Goal: Transaction & Acquisition: Purchase product/service

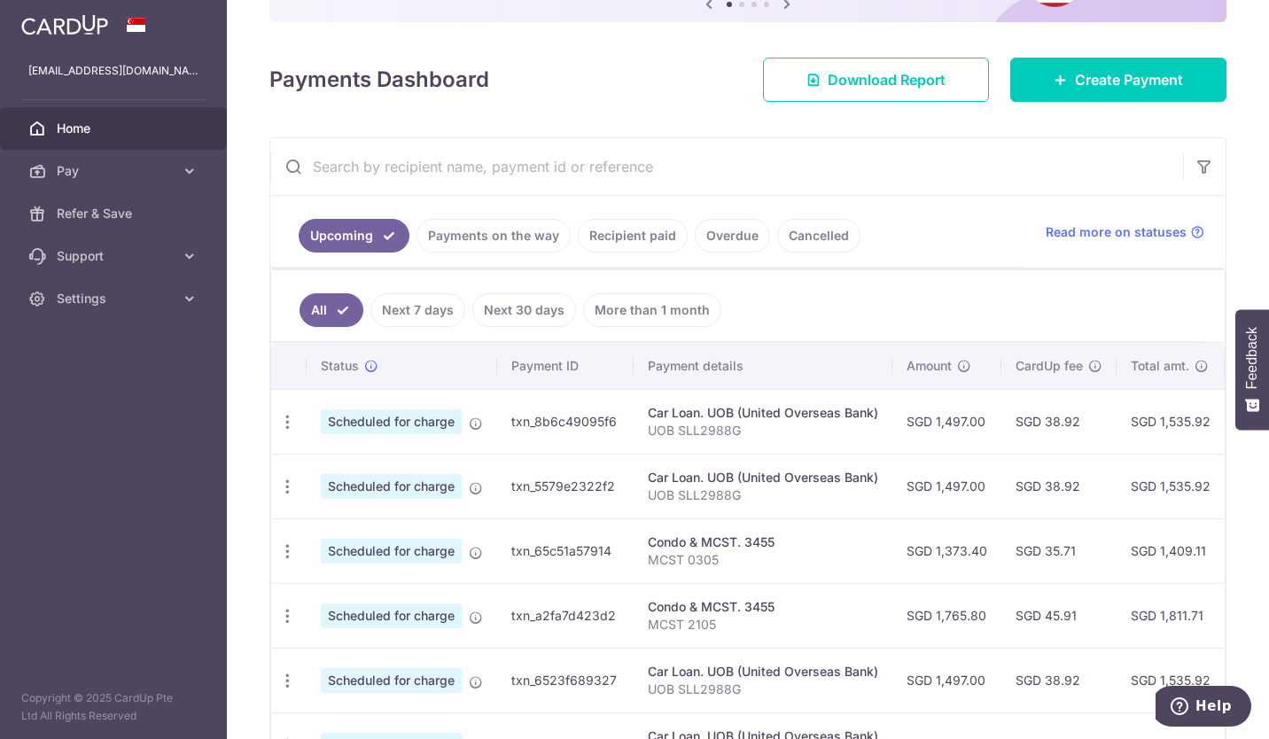
scroll to position [268, 0]
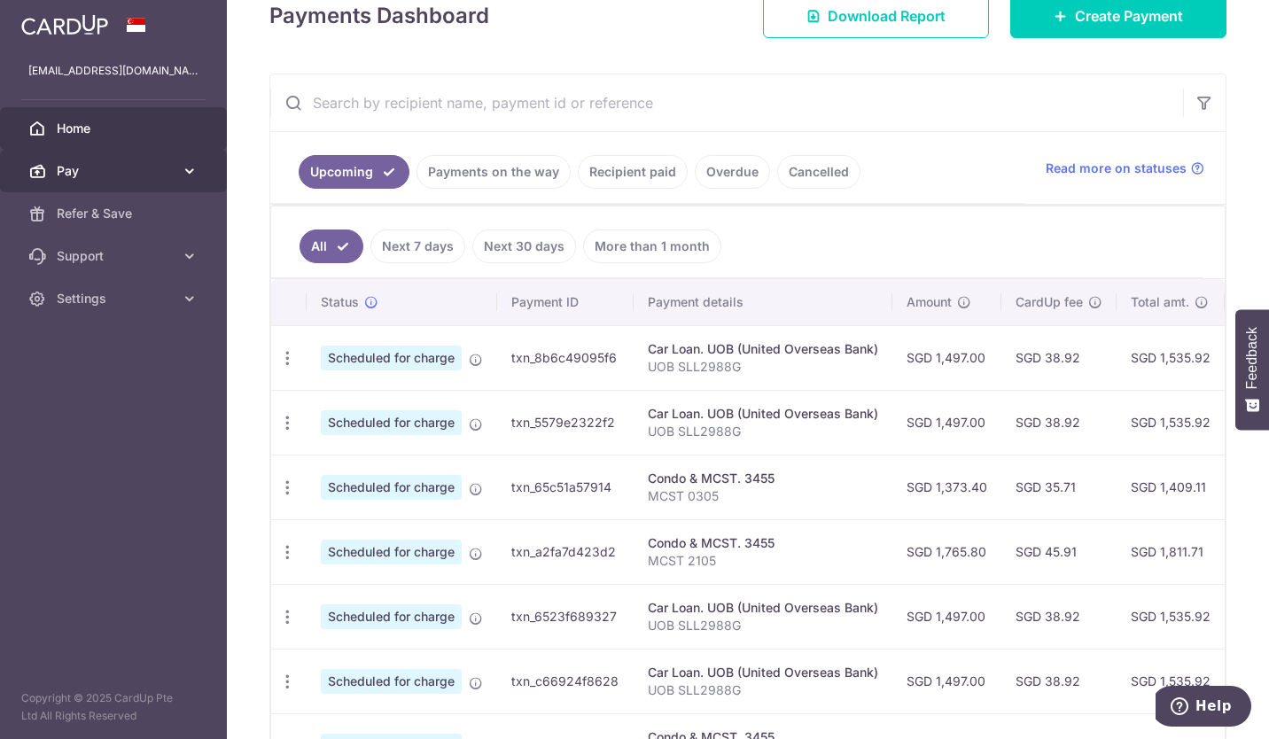
click at [176, 175] on link "Pay" at bounding box center [113, 171] width 227 height 43
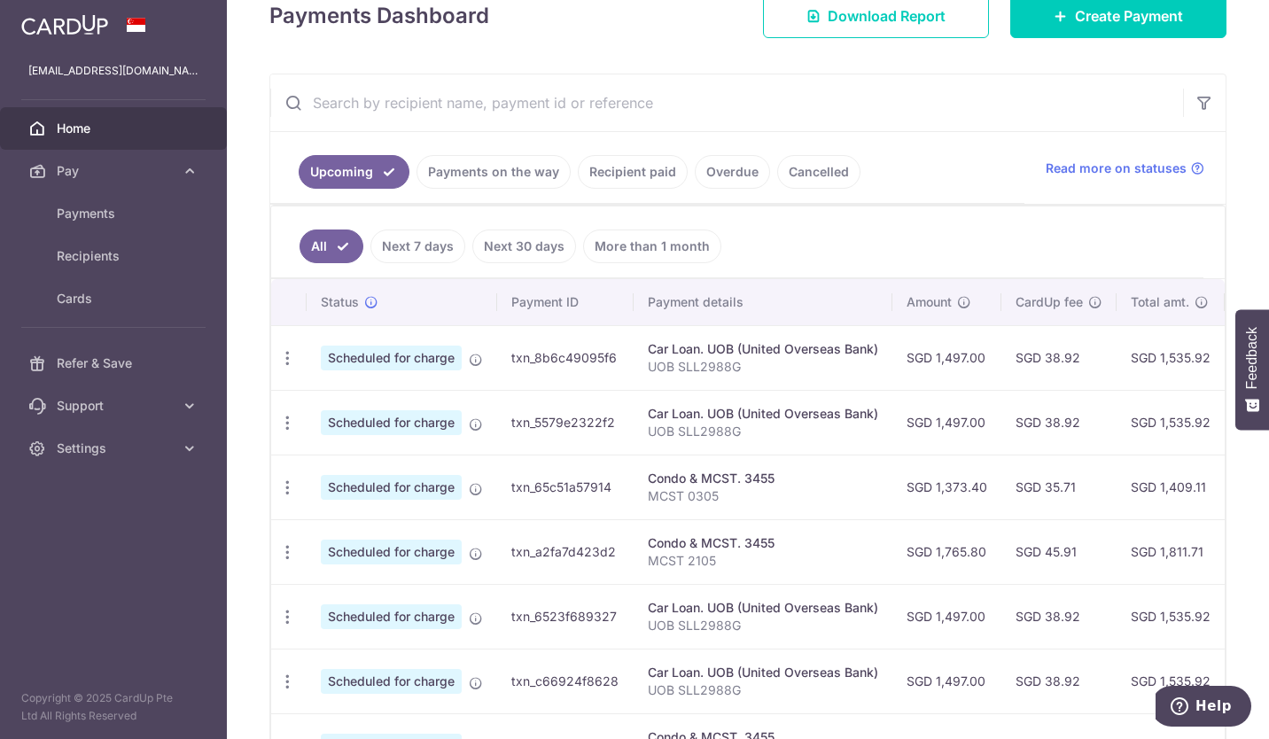
click at [82, 130] on span "Home" at bounding box center [115, 129] width 117 height 18
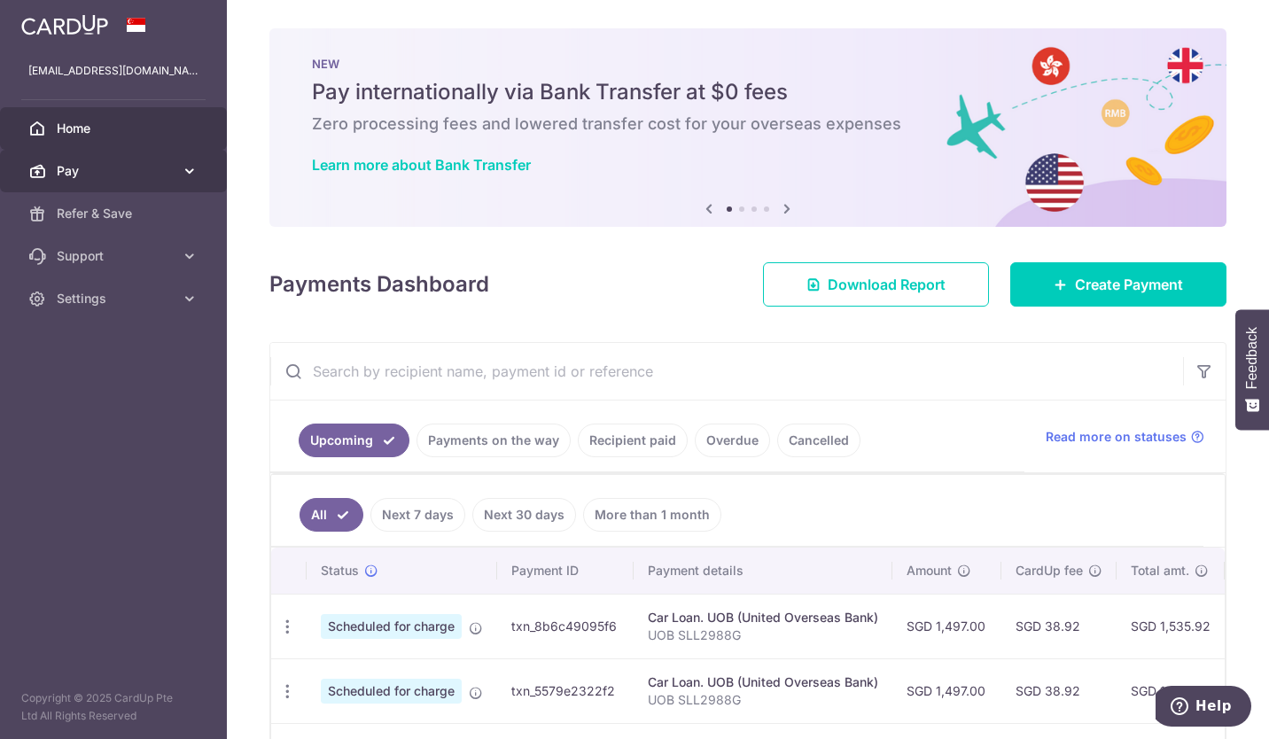
click at [83, 166] on span "Pay" at bounding box center [115, 171] width 117 height 18
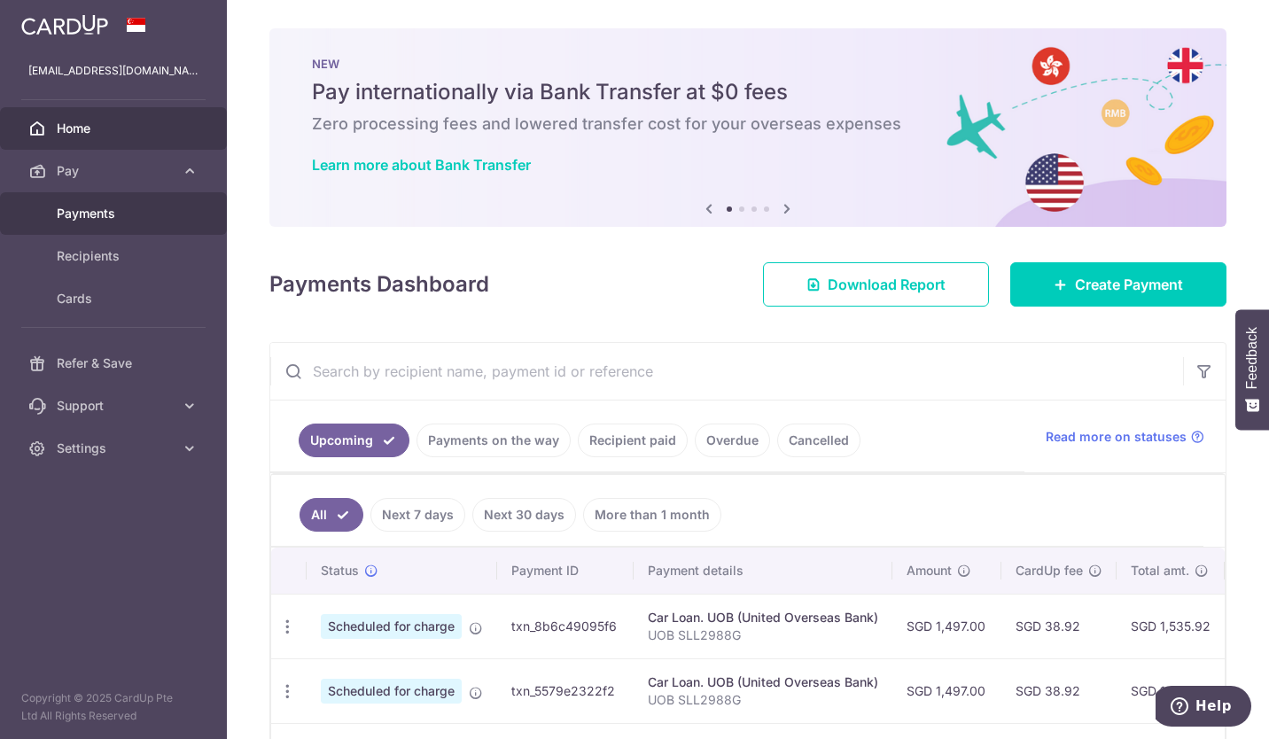
click at [110, 223] on link "Payments" at bounding box center [113, 213] width 227 height 43
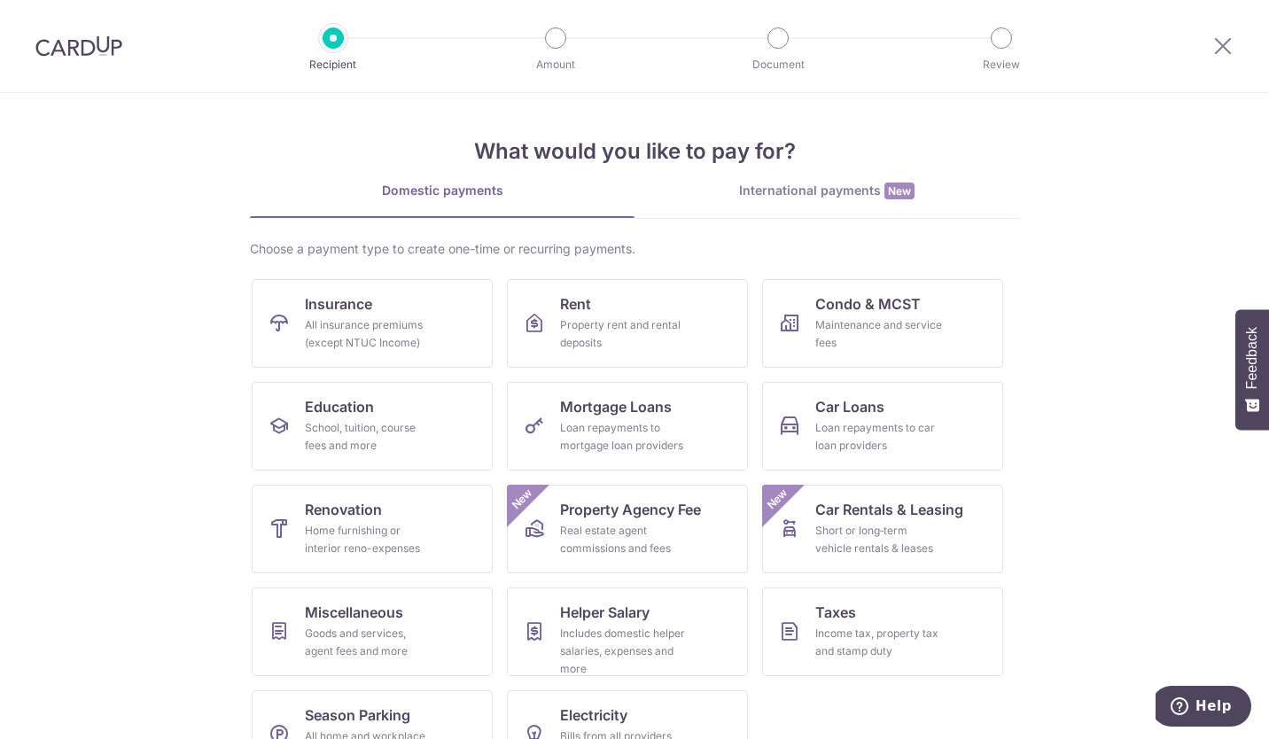
click at [841, 195] on div "International payments New" at bounding box center [826, 191] width 384 height 19
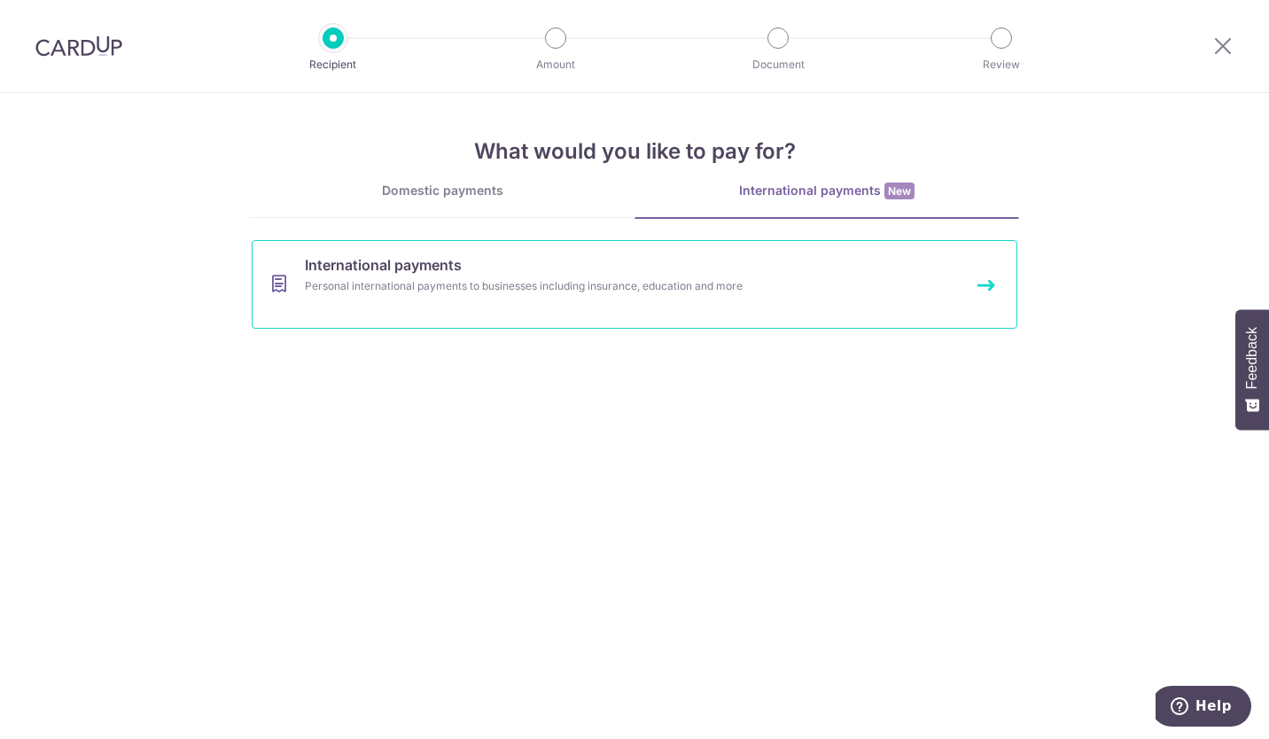
click at [393, 307] on link "International payments Personal international payments to businesses including …" at bounding box center [634, 284] width 765 height 89
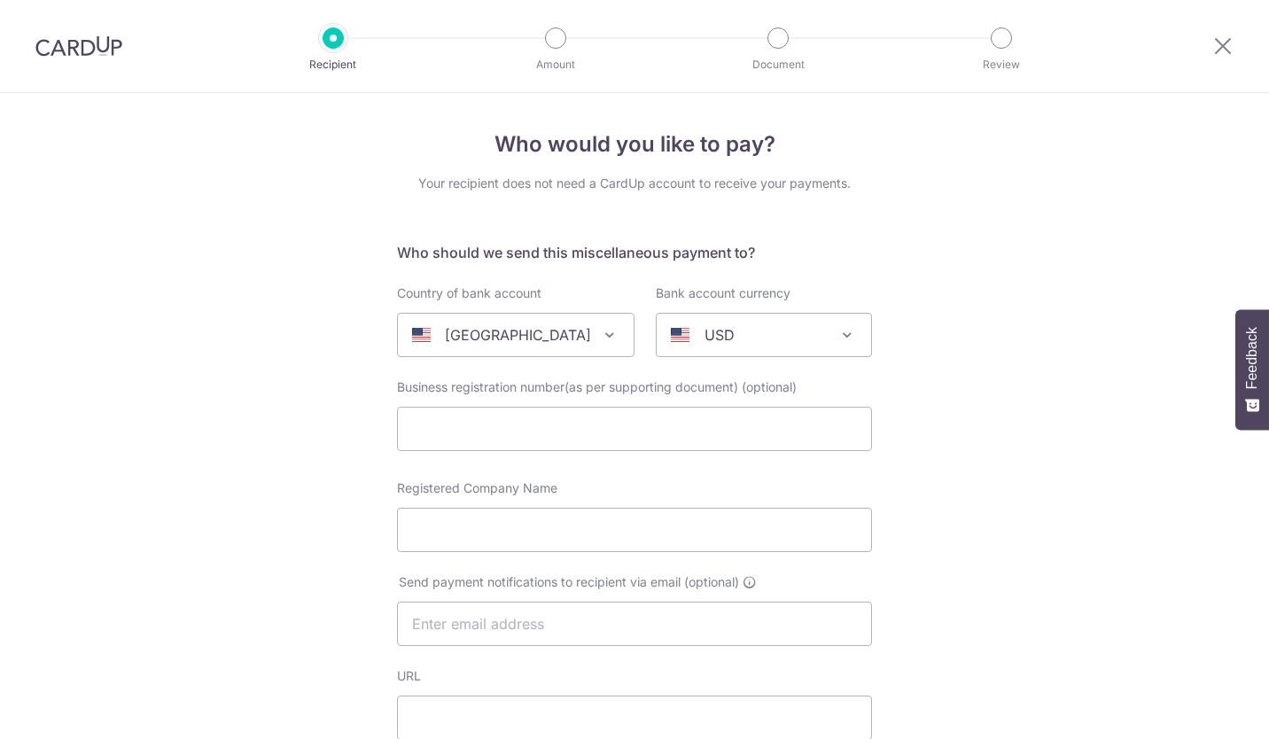
select select
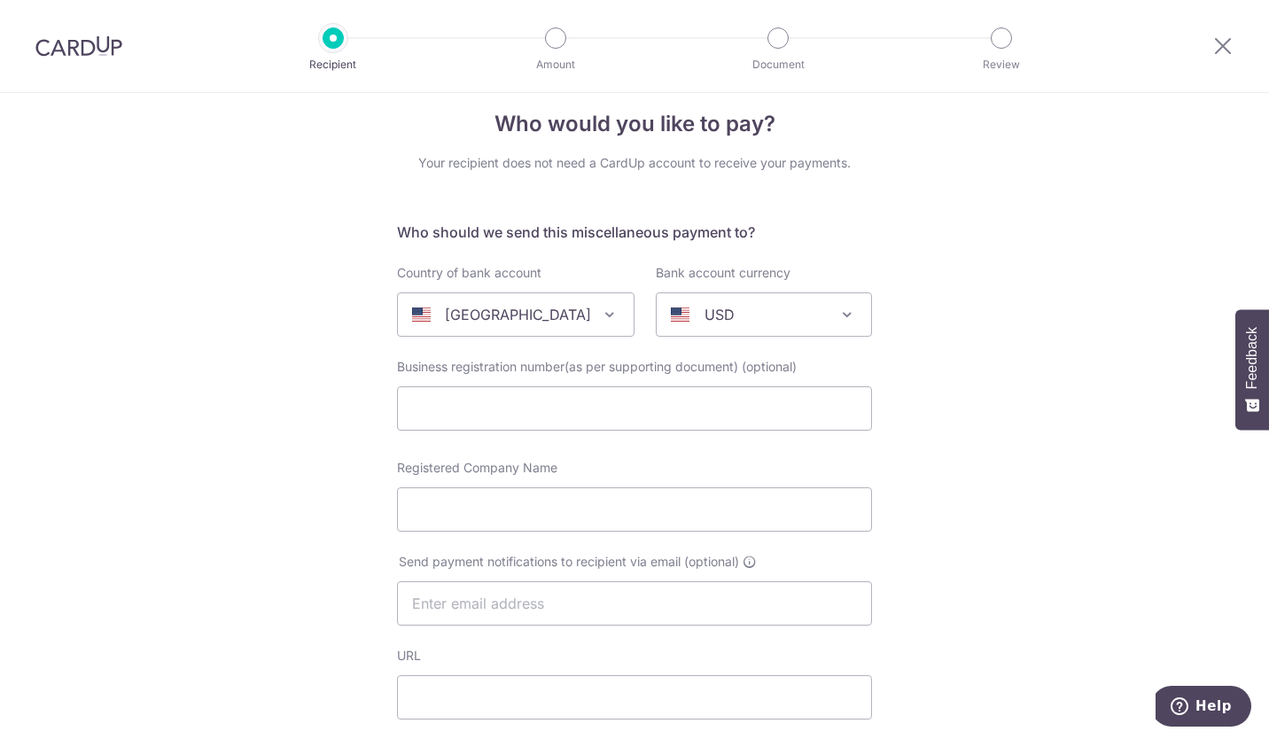
scroll to position [20, 0]
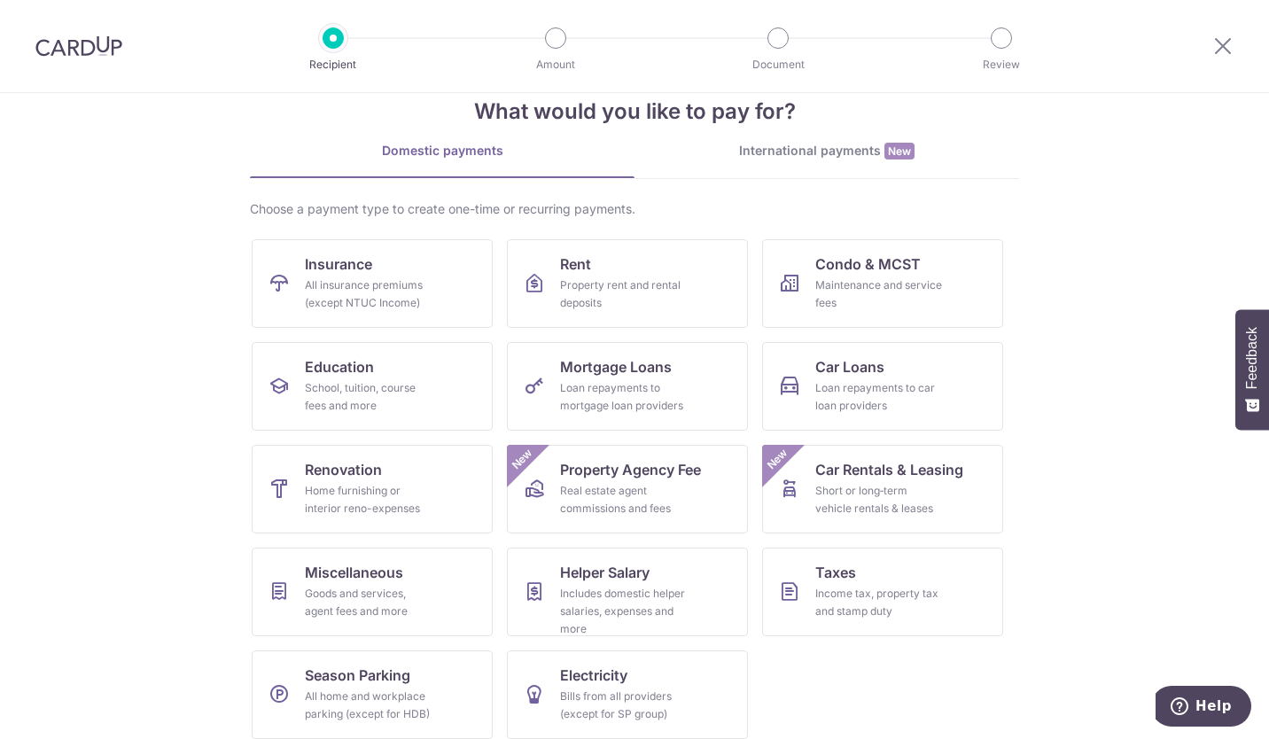
scroll to position [54, 0]
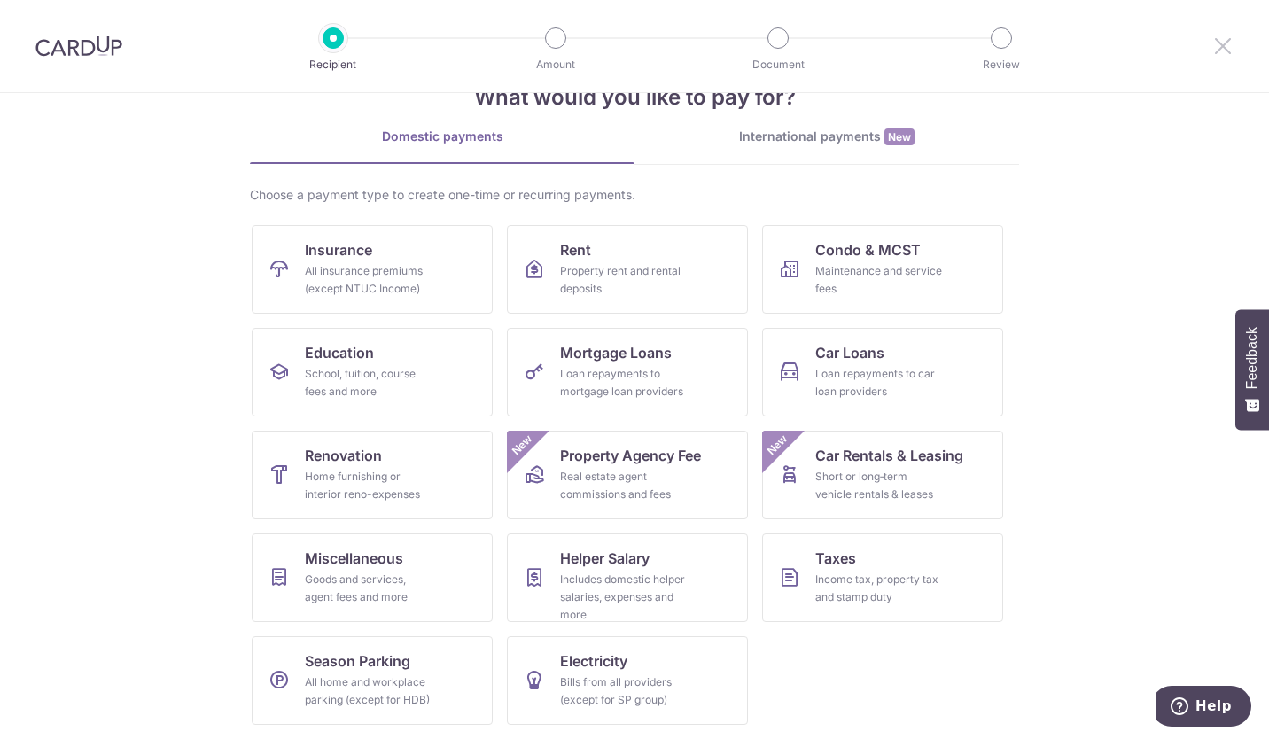
click at [1226, 47] on icon at bounding box center [1222, 46] width 21 height 22
